Goal: Find specific page/section: Find specific page/section

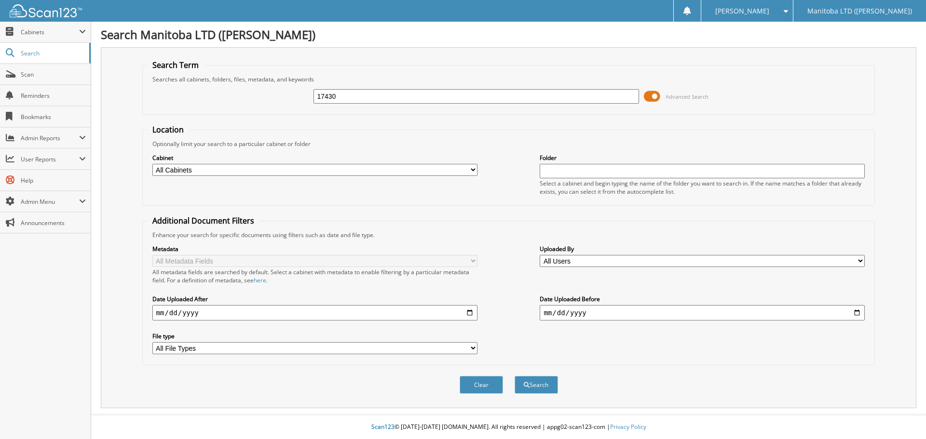
type input "17430"
click at [514, 376] on button "Search" at bounding box center [535, 385] width 43 height 18
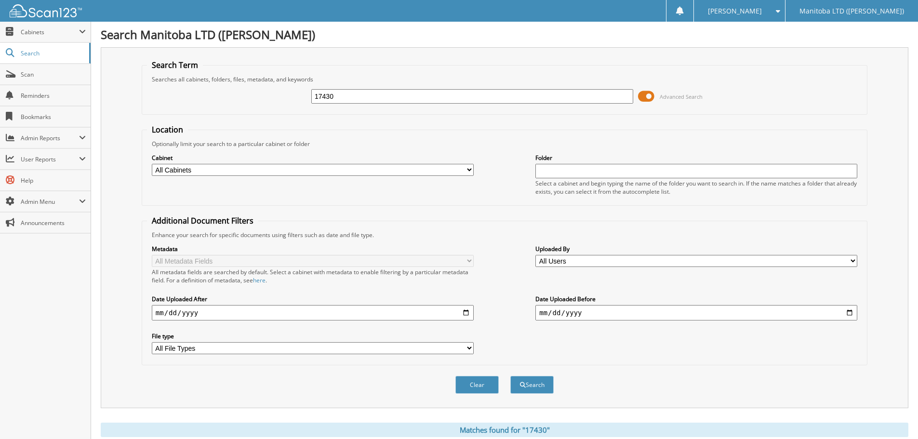
click at [415, 97] on input "17430" at bounding box center [472, 96] width 322 height 14
type input "174370"
click at [511, 376] on button "Search" at bounding box center [532, 385] width 43 height 18
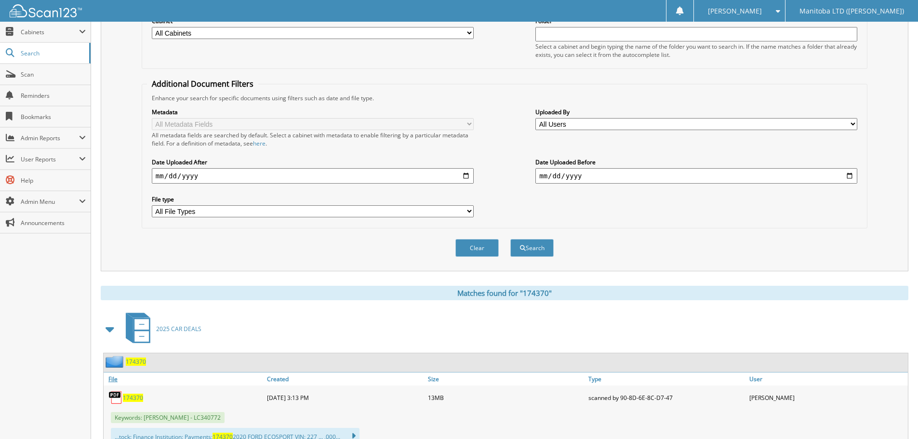
scroll to position [193, 0]
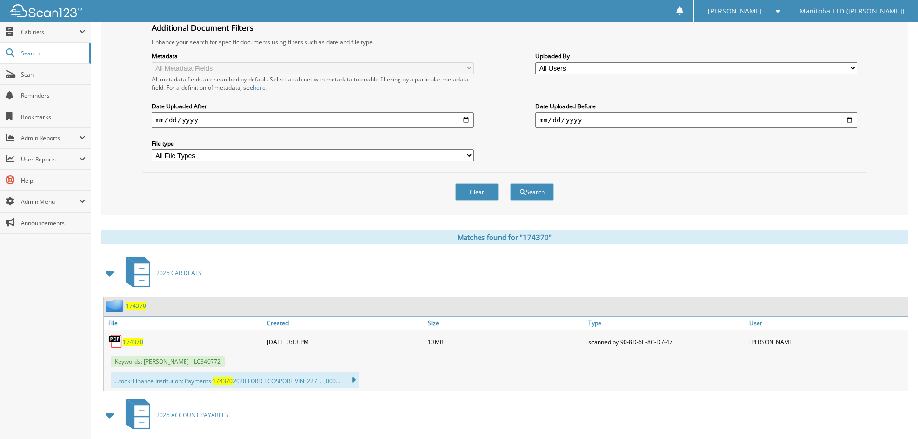
click at [134, 340] on span "174370" at bounding box center [133, 342] width 20 height 8
